Goal: Information Seeking & Learning: Find specific page/section

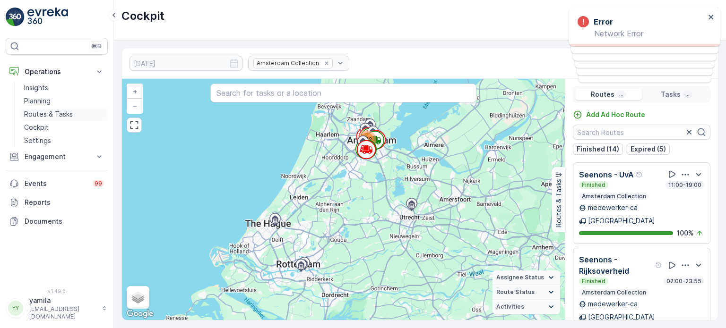
scroll to position [611, 0]
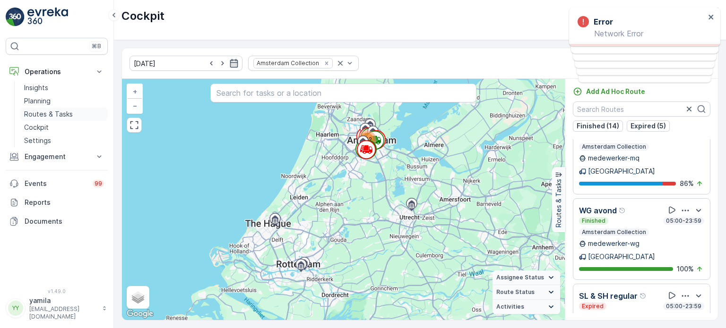
click at [47, 116] on p "Routes & Tasks" at bounding box center [48, 114] width 49 height 9
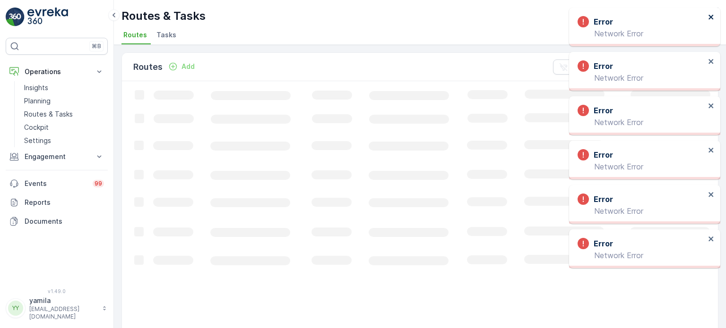
click at [710, 14] on icon "close" at bounding box center [711, 17] width 7 height 8
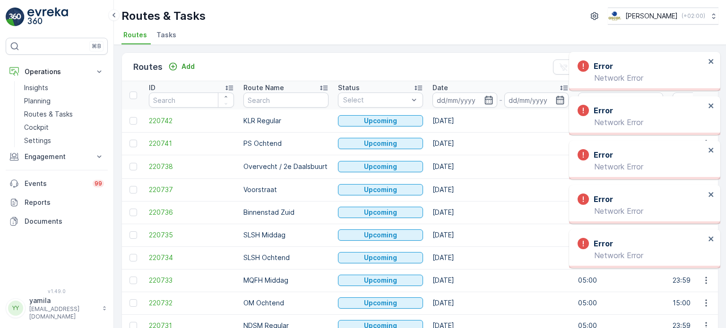
click at [715, 52] on div "Error Network Error" at bounding box center [644, 71] width 151 height 39
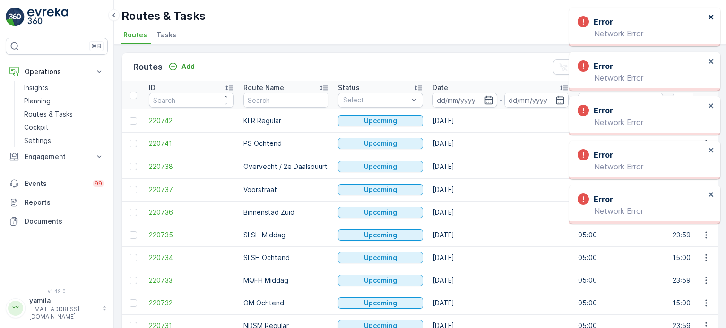
click at [711, 19] on icon "close" at bounding box center [711, 17] width 7 height 8
click at [712, 21] on button "close" at bounding box center [711, 17] width 7 height 9
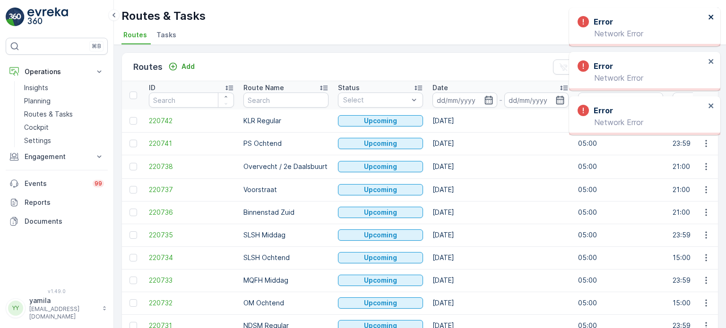
click at [711, 20] on icon "close" at bounding box center [711, 17] width 7 height 8
click at [711, 19] on icon "close" at bounding box center [711, 17] width 7 height 8
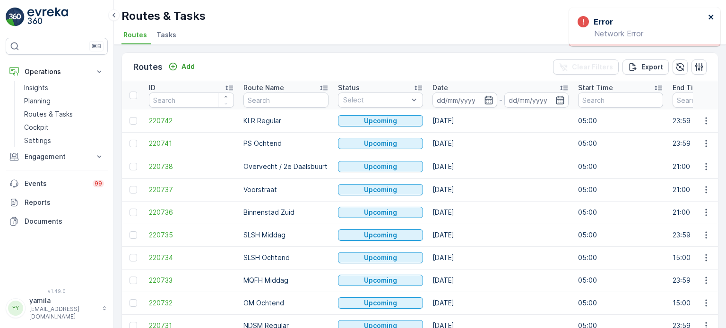
click at [711, 20] on icon "close" at bounding box center [711, 17] width 7 height 8
click at [47, 126] on p "Cockpit" at bounding box center [36, 127] width 25 height 9
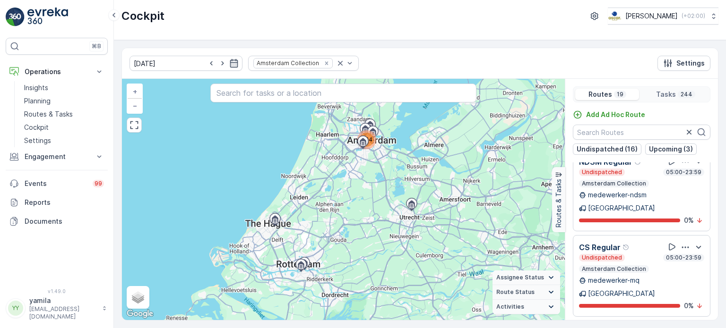
scroll to position [23, 0]
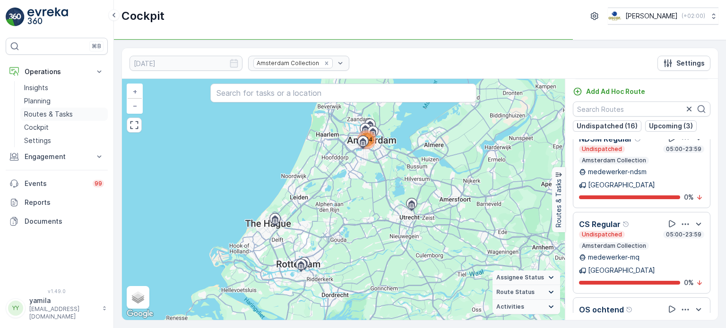
click at [60, 111] on p "Routes & Tasks" at bounding box center [48, 114] width 49 height 9
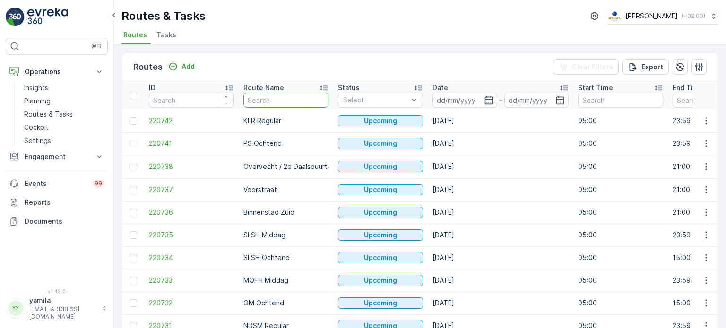
click at [272, 104] on input "text" at bounding box center [285, 100] width 85 height 15
type input "nes"
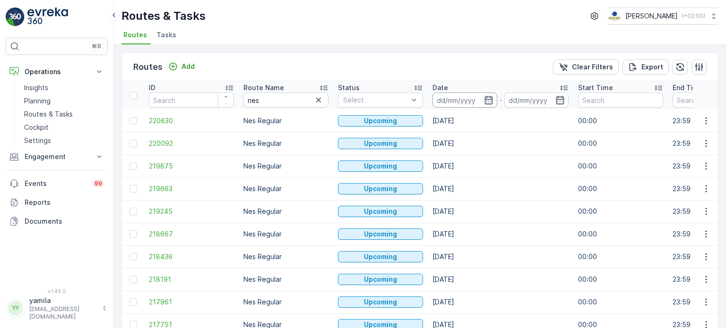
click at [459, 102] on input at bounding box center [464, 100] width 65 height 15
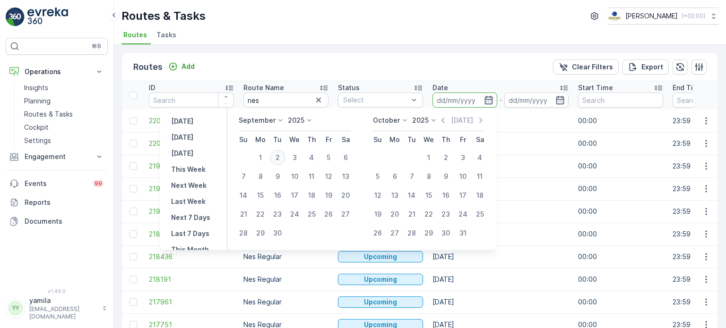
click at [281, 159] on div "2" at bounding box center [277, 157] width 15 height 15
type input "[DATE]"
click at [281, 159] on div "2" at bounding box center [277, 157] width 15 height 15
type input "[DATE]"
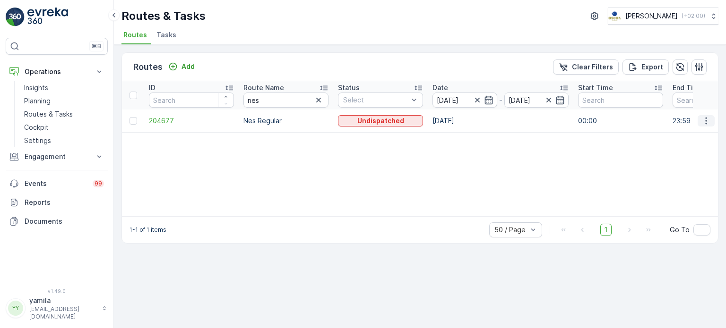
drag, startPoint x: 715, startPoint y: 120, endPoint x: 703, endPoint y: 121, distance: 12.3
click at [703, 121] on td at bounding box center [706, 121] width 26 height 23
click at [703, 121] on icon "button" at bounding box center [705, 120] width 9 height 9
click at [697, 130] on span "See More Details" at bounding box center [683, 133] width 55 height 9
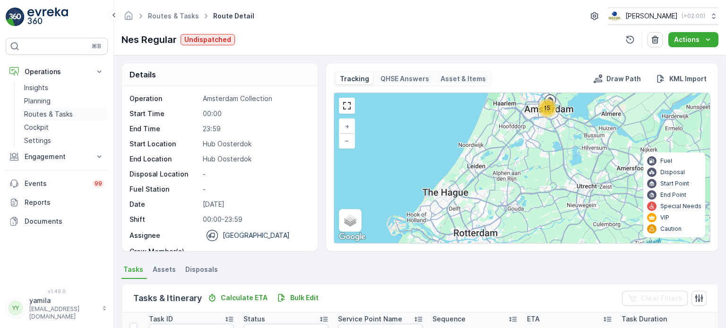
click at [61, 111] on p "Routes & Tasks" at bounding box center [48, 114] width 49 height 9
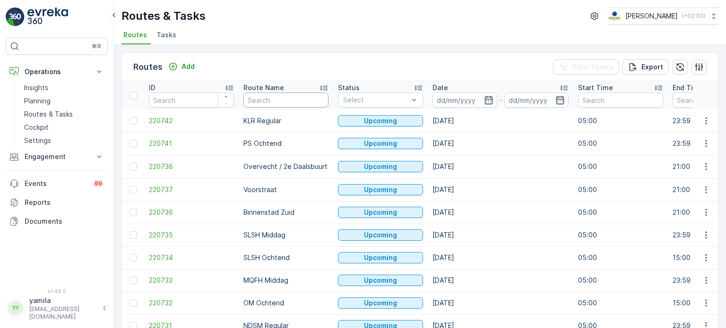
click at [259, 100] on input "text" at bounding box center [285, 100] width 85 height 15
type input "om"
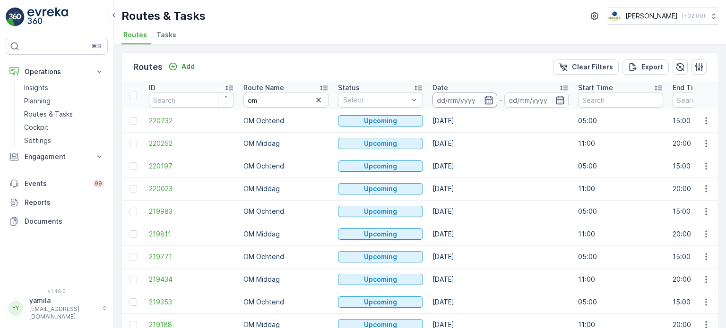
click at [466, 96] on input at bounding box center [464, 100] width 65 height 15
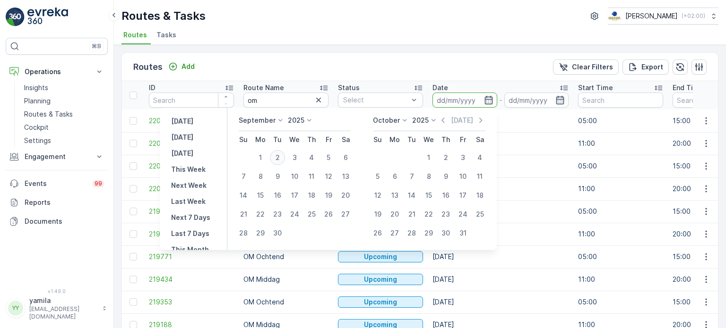
click at [277, 160] on div "2" at bounding box center [277, 157] width 15 height 15
type input "[DATE]"
click at [277, 160] on div "2" at bounding box center [277, 157] width 15 height 15
type input "[DATE]"
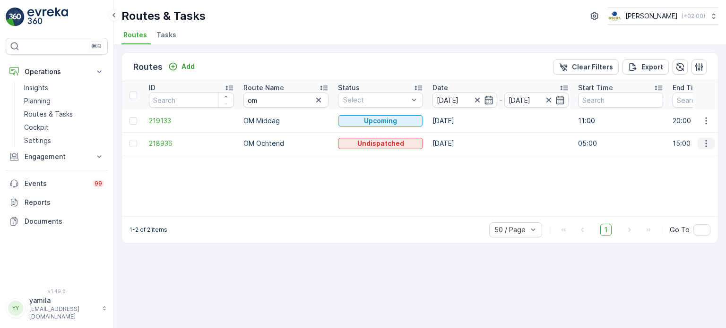
click at [704, 141] on icon "button" at bounding box center [705, 143] width 9 height 9
click at [698, 155] on span "See More Details" at bounding box center [683, 157] width 55 height 9
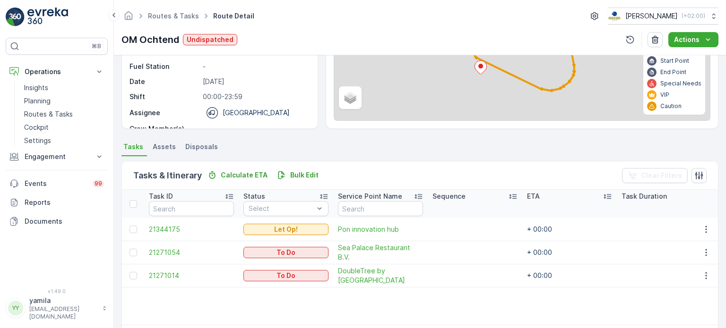
scroll to position [158, 0]
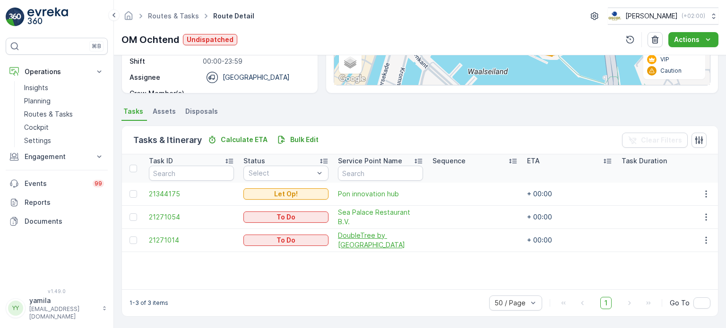
click at [374, 246] on span "DoubleTree by [GEOGRAPHIC_DATA]" at bounding box center [380, 240] width 85 height 19
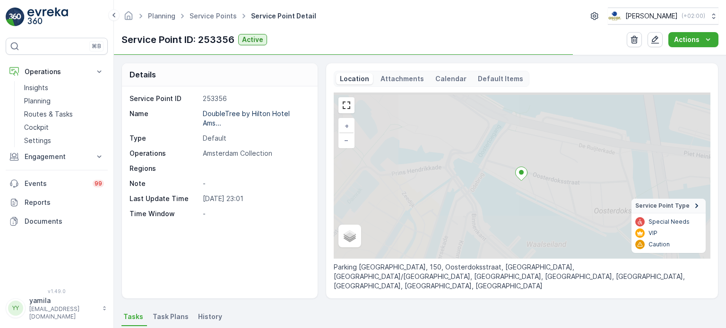
scroll to position [43, 0]
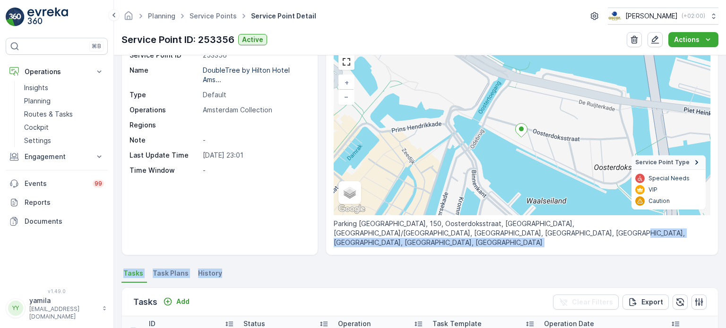
drag, startPoint x: 486, startPoint y: 243, endPoint x: 367, endPoint y: 270, distance: 122.1
click at [367, 270] on div "Details Service Point ID 253356 Name DoubleTree by Hilton Hotel Ams... Type Def…" at bounding box center [420, 191] width 612 height 273
click at [367, 270] on ul "Tasks Task Plans History" at bounding box center [419, 275] width 597 height 16
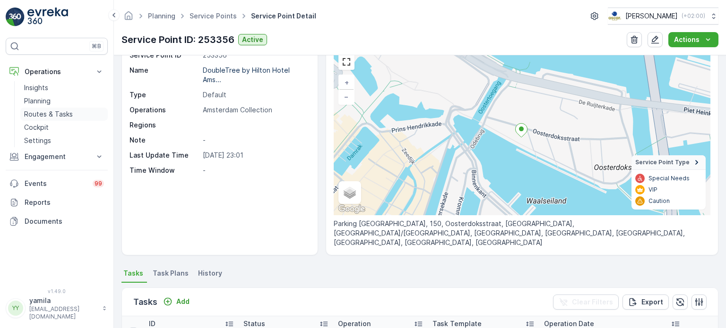
click at [75, 114] on link "Routes & Tasks" at bounding box center [63, 114] width 87 height 13
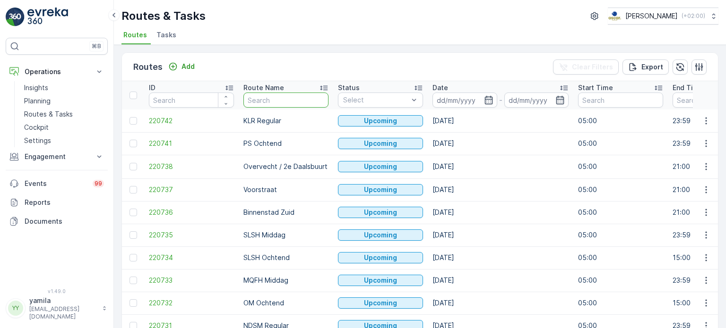
click at [260, 101] on input "text" at bounding box center [285, 100] width 85 height 15
type input "seenons"
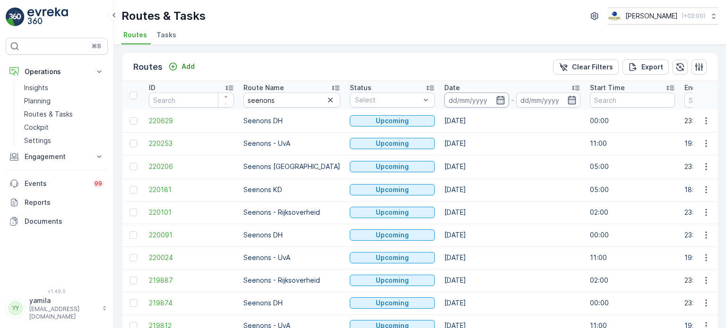
drag, startPoint x: 446, startPoint y: 107, endPoint x: 453, endPoint y: 102, distance: 9.2
click at [453, 102] on th "Date -" at bounding box center [512, 95] width 146 height 28
click at [453, 102] on input at bounding box center [476, 100] width 65 height 15
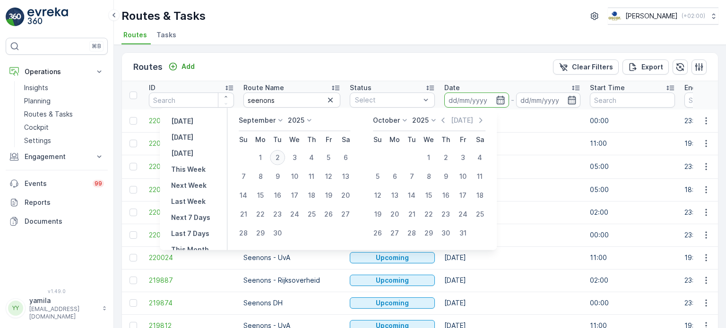
click at [278, 156] on div "2" at bounding box center [277, 157] width 15 height 15
type input "[DATE]"
click at [278, 156] on div "2" at bounding box center [277, 157] width 15 height 15
type input "[DATE]"
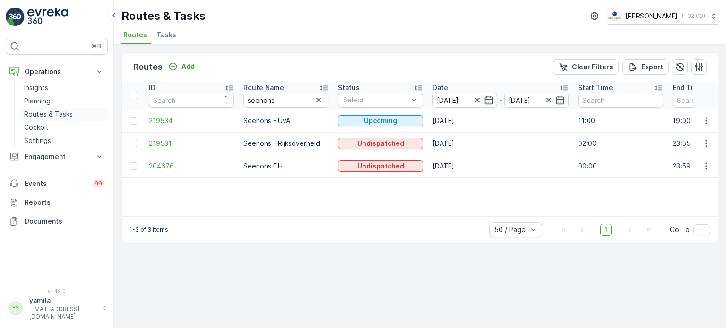
click at [65, 110] on p "Routes & Tasks" at bounding box center [48, 114] width 49 height 9
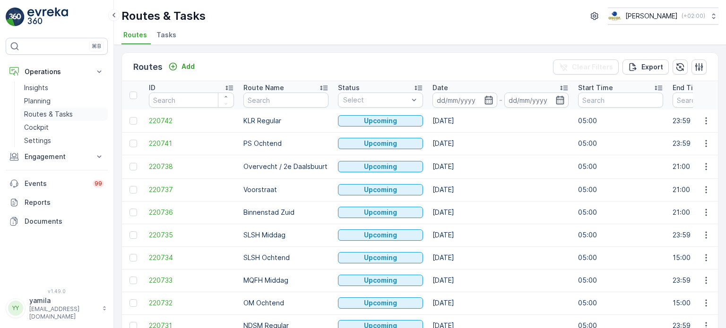
click at [43, 111] on p "Routes & Tasks" at bounding box center [48, 114] width 49 height 9
click at [272, 101] on input "text" at bounding box center [285, 100] width 85 height 15
type input "rokin"
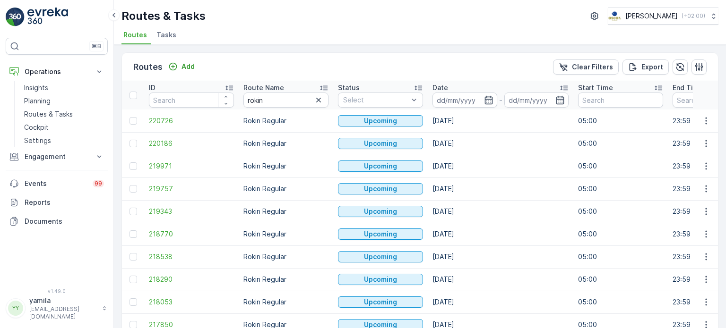
click at [446, 101] on input at bounding box center [464, 100] width 65 height 15
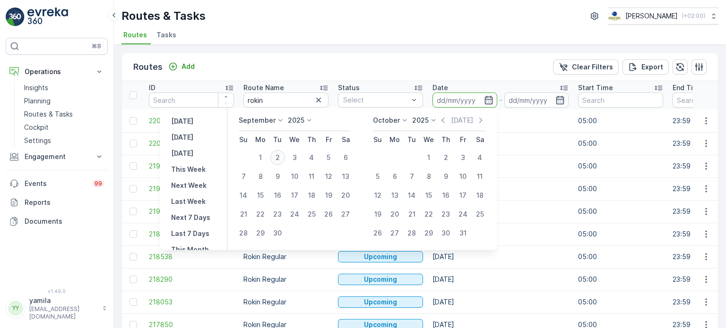
click at [276, 154] on div "2" at bounding box center [277, 157] width 15 height 15
type input "[DATE]"
click at [276, 154] on div "2" at bounding box center [277, 157] width 15 height 15
type input "[DATE]"
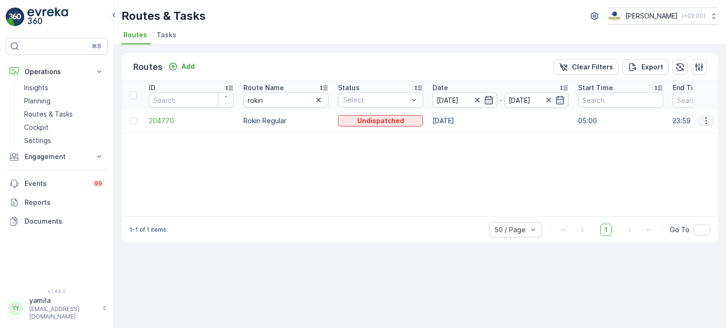
click at [703, 124] on icon "button" at bounding box center [705, 120] width 9 height 9
click at [681, 132] on span "See More Details" at bounding box center [683, 133] width 55 height 9
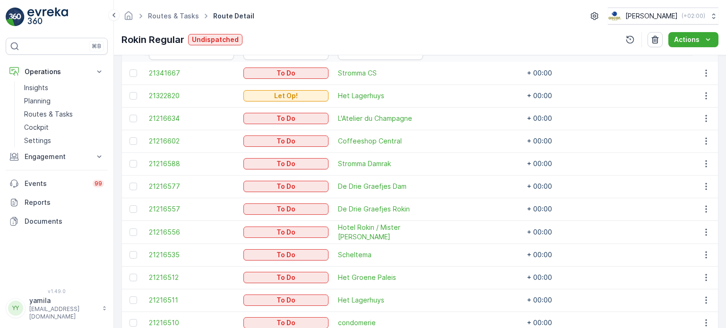
scroll to position [258, 0]
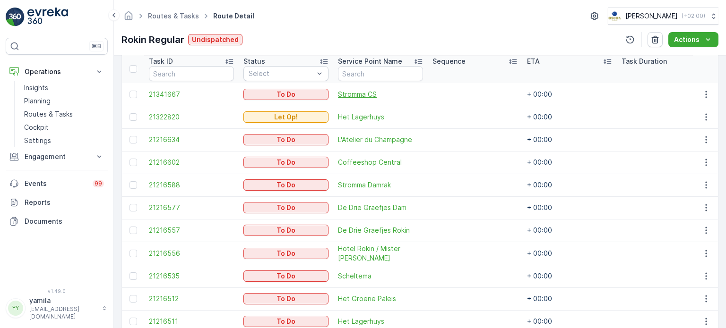
click at [353, 94] on span "Stromma CS" at bounding box center [380, 94] width 85 height 9
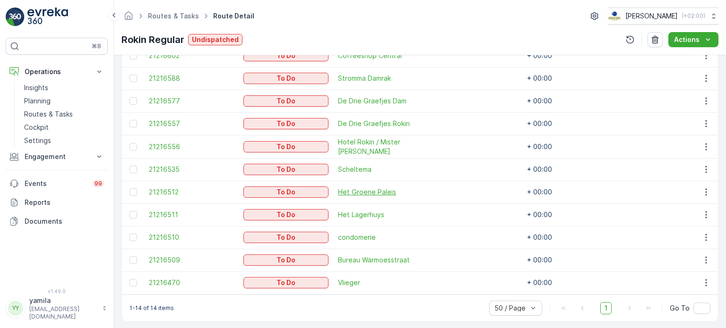
scroll to position [368, 0]
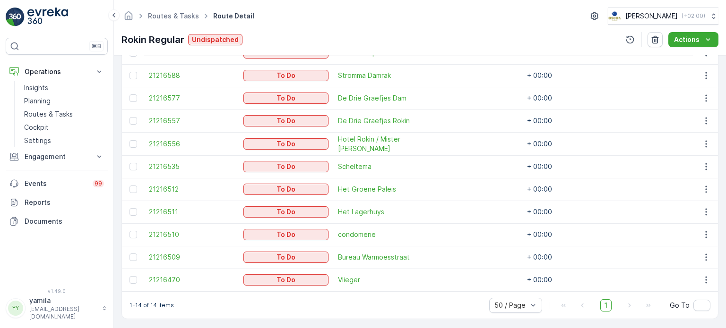
click at [352, 211] on span "Het Lagerhuys" at bounding box center [380, 211] width 85 height 9
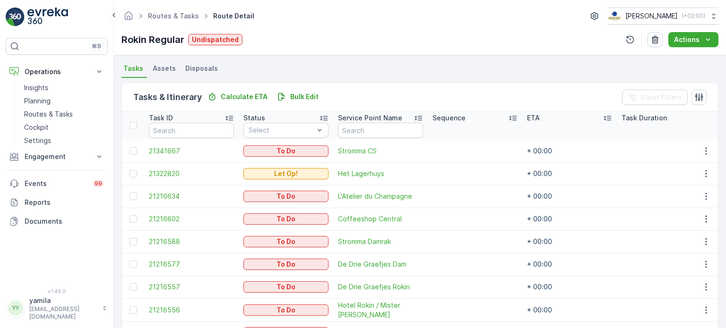
scroll to position [257, 0]
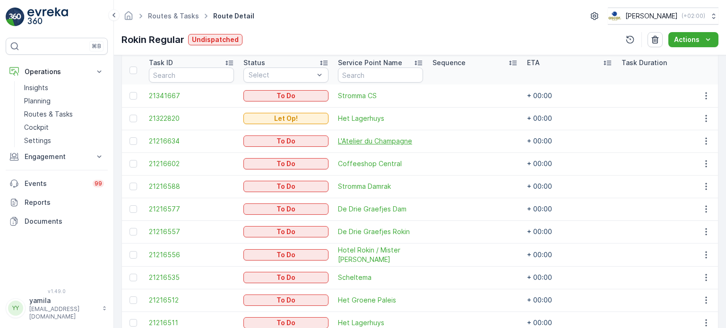
click at [403, 138] on span "L'Atelier du Champagne" at bounding box center [380, 141] width 85 height 9
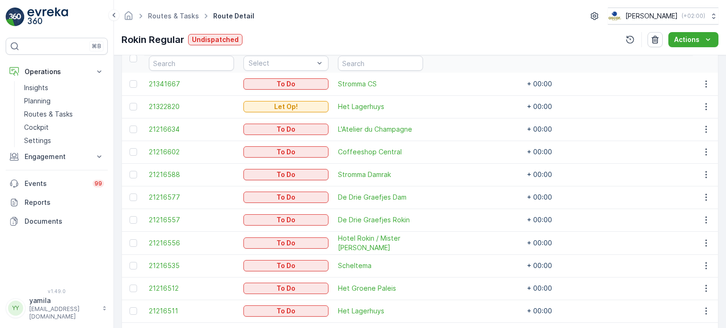
scroll to position [269, 0]
click at [346, 150] on span "Coffeeshop Central" at bounding box center [380, 151] width 85 height 9
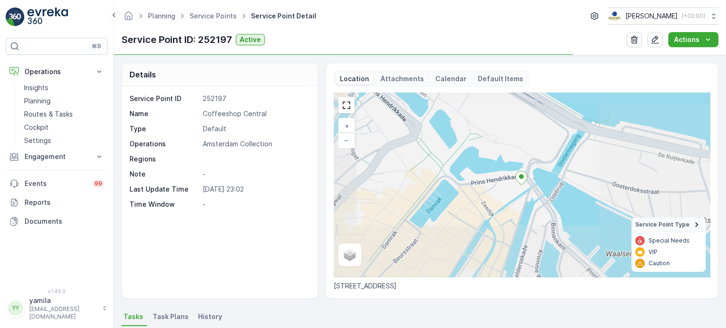
scroll to position [6, 0]
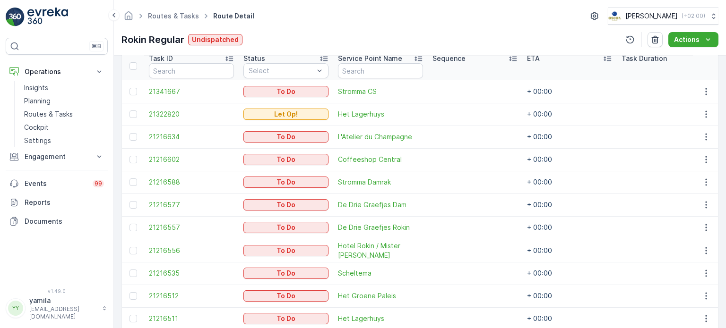
scroll to position [296, 0]
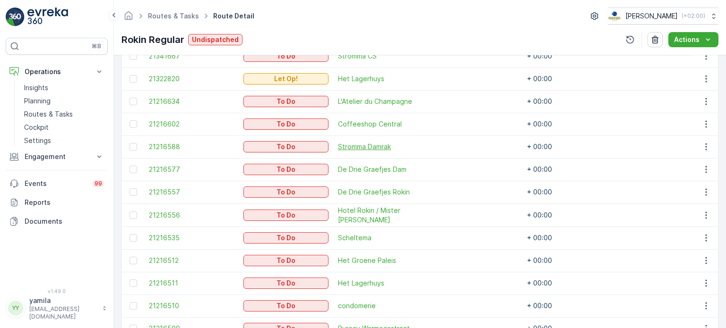
click at [377, 142] on span "Stromma Damrak" at bounding box center [380, 146] width 85 height 9
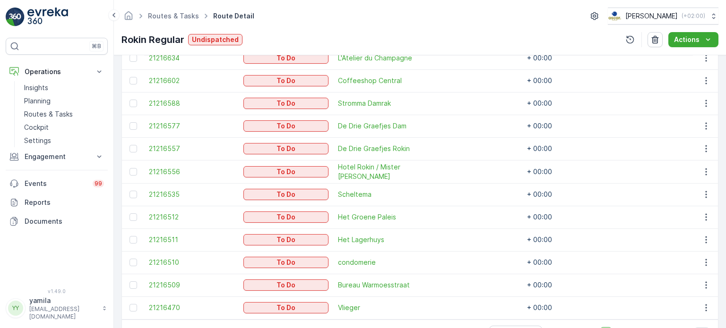
scroll to position [340, 0]
click at [374, 129] on span "De Drie Graefjes Dam" at bounding box center [380, 125] width 85 height 9
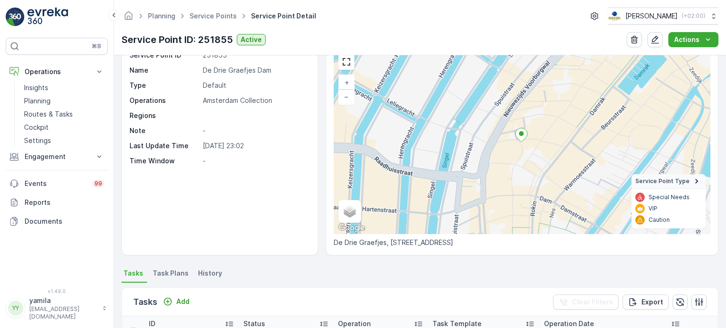
scroll to position [43, 0]
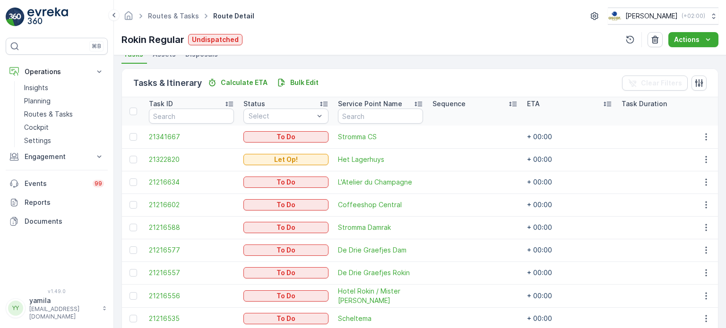
scroll to position [255, 0]
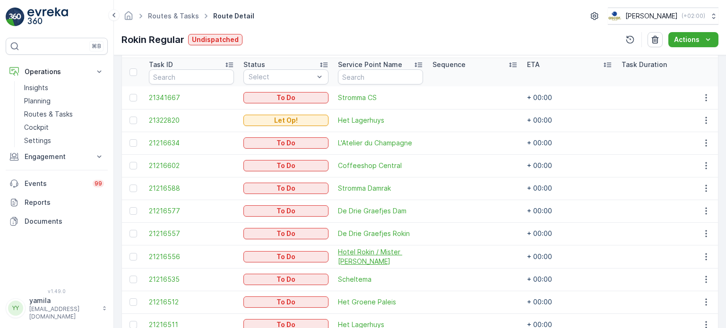
click at [361, 254] on span "Hotel Rokin / Mister [PERSON_NAME]" at bounding box center [380, 257] width 85 height 19
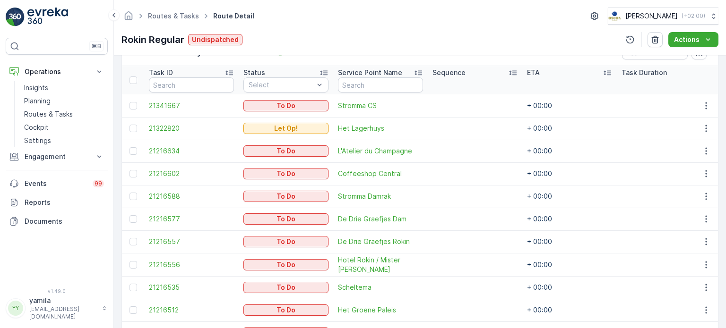
scroll to position [319, 0]
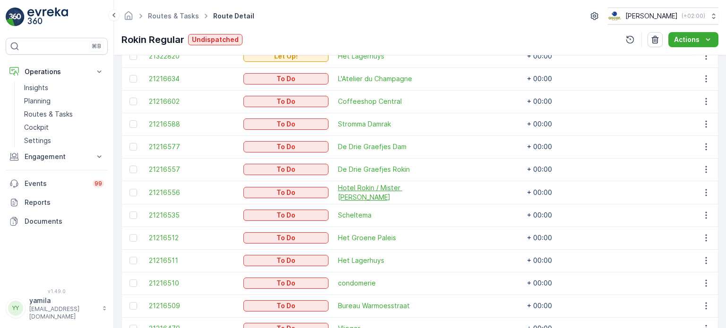
click at [356, 192] on span "Hotel Rokin / Mister [PERSON_NAME]" at bounding box center [380, 192] width 85 height 19
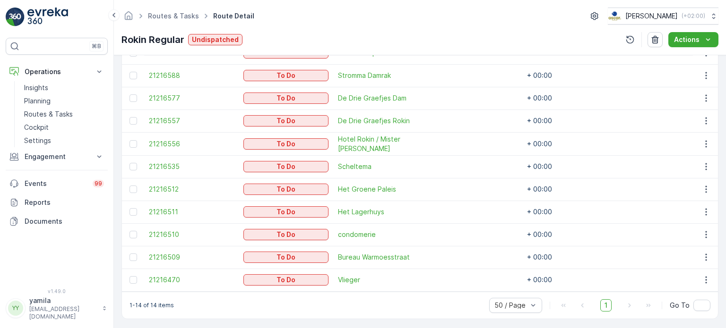
scroll to position [368, 0]
click at [352, 165] on span "Scheltema" at bounding box center [380, 166] width 85 height 9
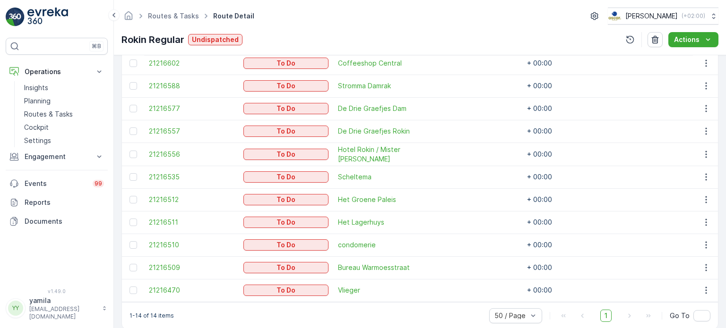
scroll to position [370, 0]
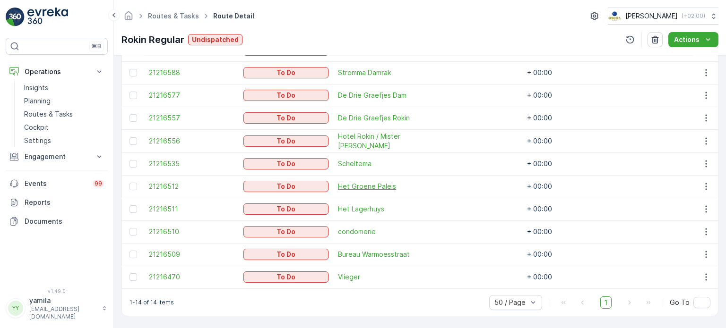
click at [366, 187] on span "Het Groene Paleis" at bounding box center [380, 186] width 85 height 9
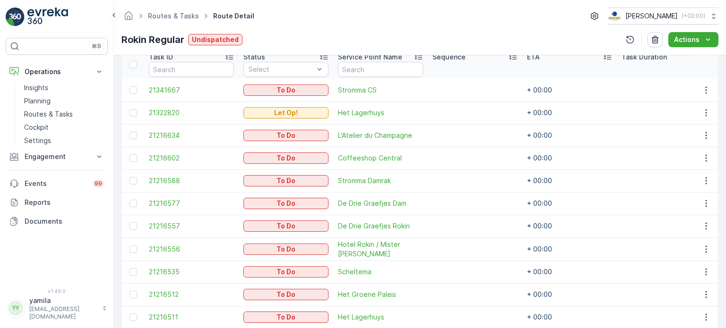
scroll to position [374, 0]
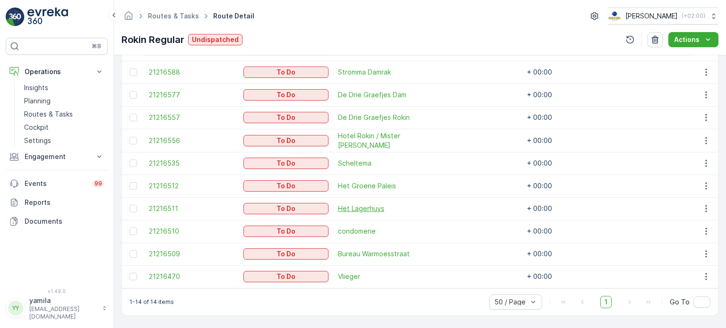
click at [357, 204] on span "Het Lagerhuys" at bounding box center [380, 208] width 85 height 9
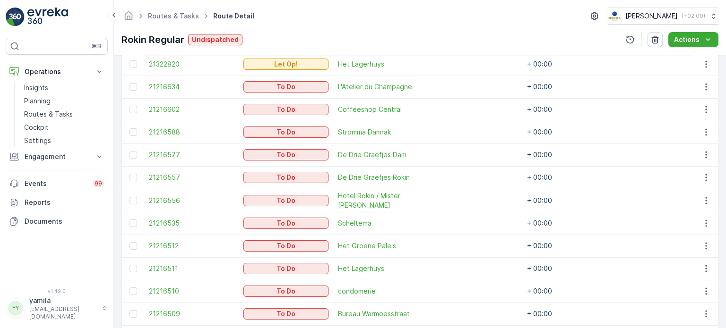
scroll to position [374, 0]
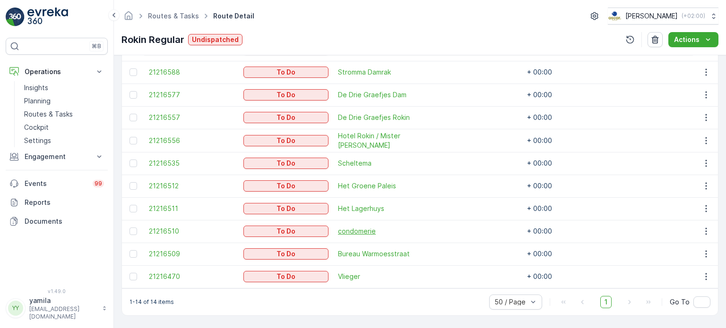
click at [358, 227] on span "condomerie" at bounding box center [380, 231] width 85 height 9
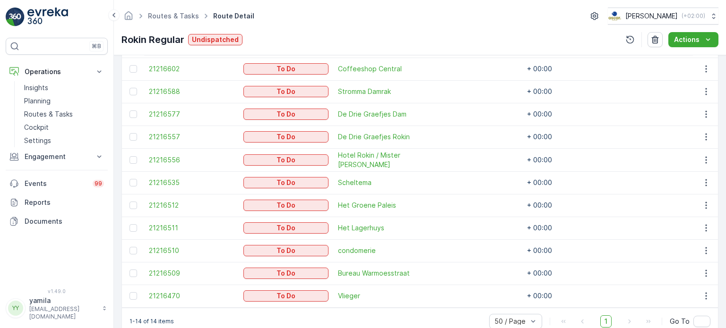
scroll to position [374, 0]
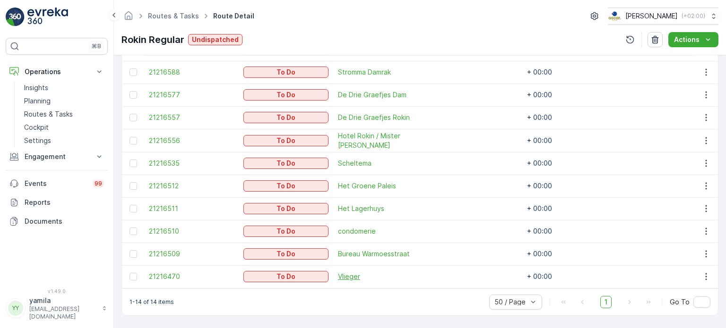
click at [338, 274] on span "Vlieger" at bounding box center [380, 276] width 85 height 9
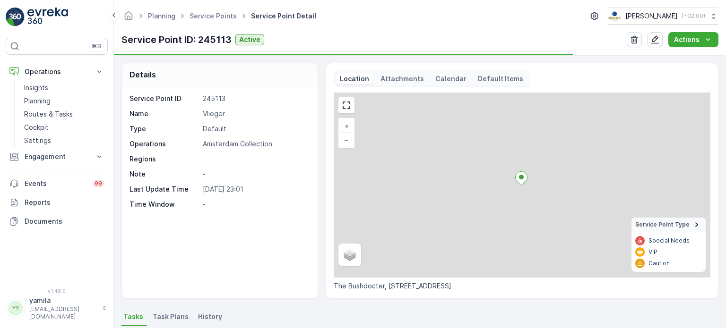
scroll to position [8, 0]
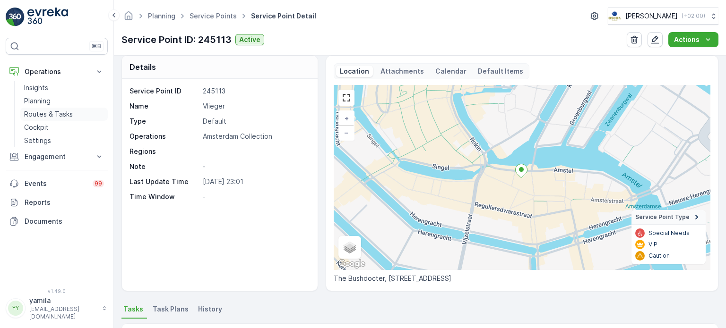
click at [39, 115] on p "Routes & Tasks" at bounding box center [48, 114] width 49 height 9
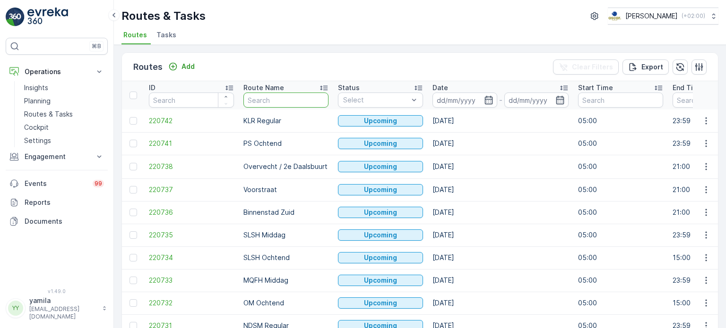
click at [266, 101] on input "text" at bounding box center [285, 100] width 85 height 15
type input "sl"
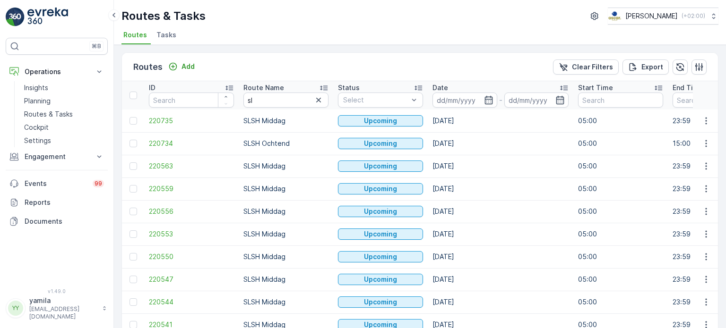
click at [444, 101] on input at bounding box center [464, 100] width 65 height 15
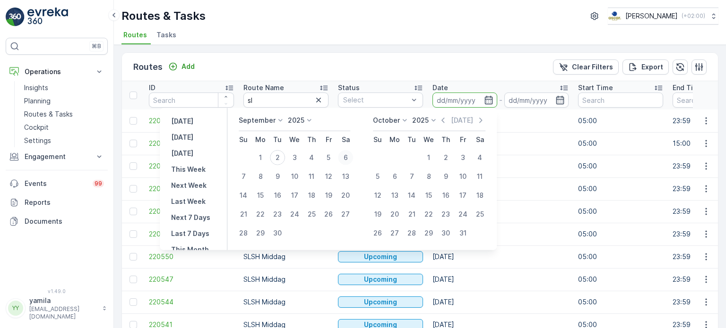
click at [344, 160] on div "6" at bounding box center [345, 157] width 15 height 15
type input "[DATE]"
click at [344, 160] on div "6" at bounding box center [345, 157] width 15 height 15
type input "[DATE]"
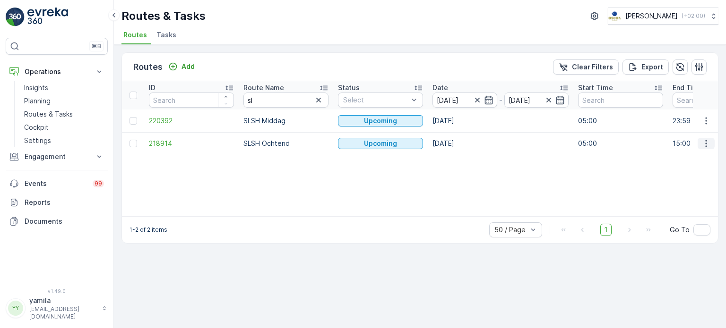
click at [698, 139] on button "button" at bounding box center [706, 143] width 17 height 11
click at [698, 156] on span "See More Details" at bounding box center [683, 157] width 55 height 9
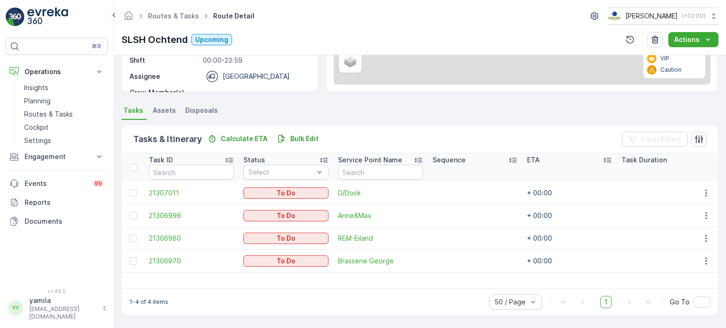
scroll to position [158, 0]
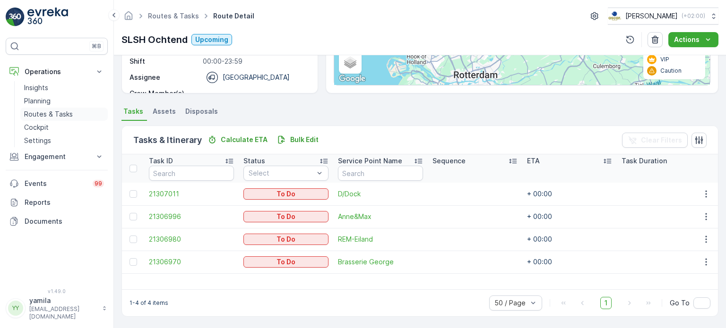
click at [50, 116] on p "Routes & Tasks" at bounding box center [48, 114] width 49 height 9
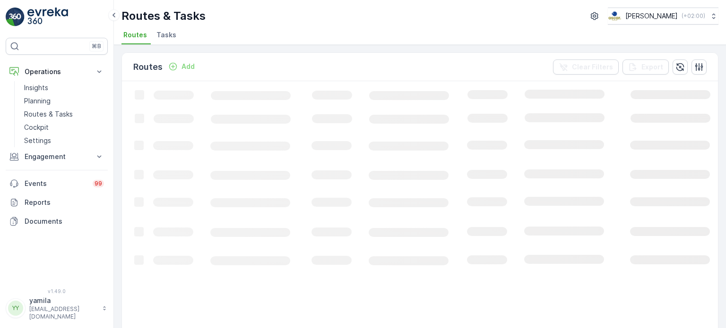
click at [171, 28] on li "Tasks" at bounding box center [168, 36] width 26 height 16
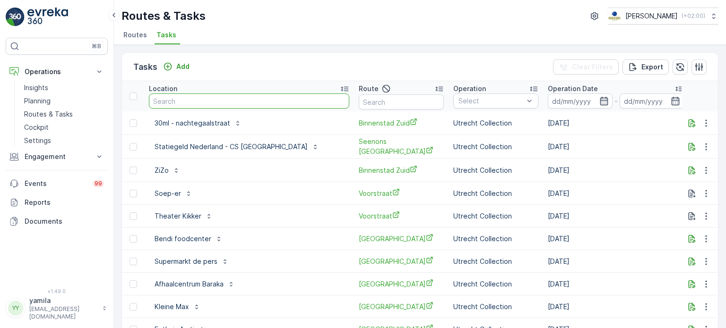
drag, startPoint x: 221, startPoint y: 107, endPoint x: 203, endPoint y: 100, distance: 19.3
click at [203, 100] on input "text" at bounding box center [249, 101] width 200 height 15
type input "a"
type input "[PERSON_NAME]"
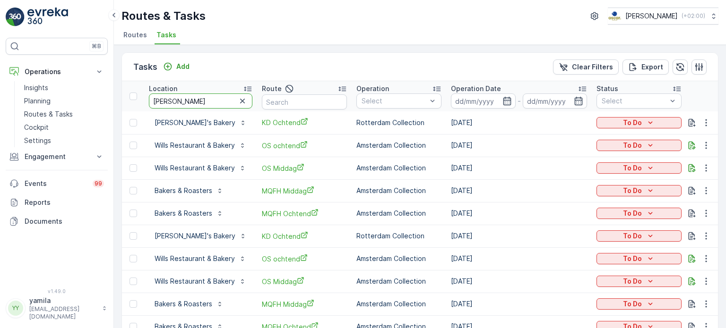
click at [203, 100] on input "[PERSON_NAME]" at bounding box center [200, 101] width 103 height 15
